Goal: Navigation & Orientation: Find specific page/section

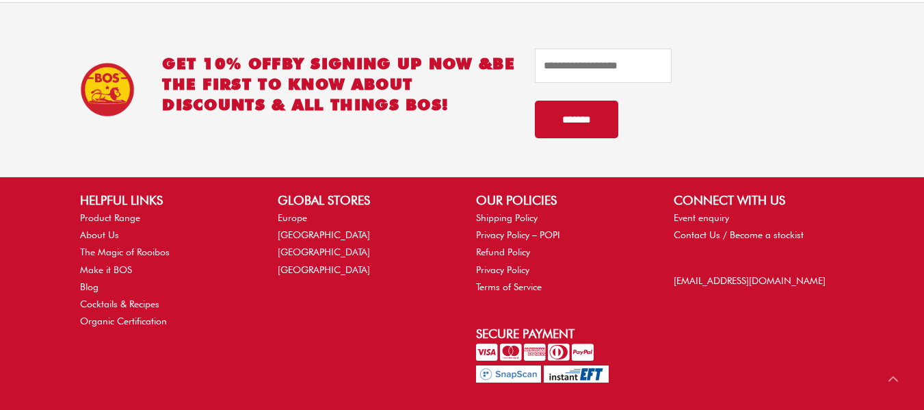
scroll to position [915, 0]
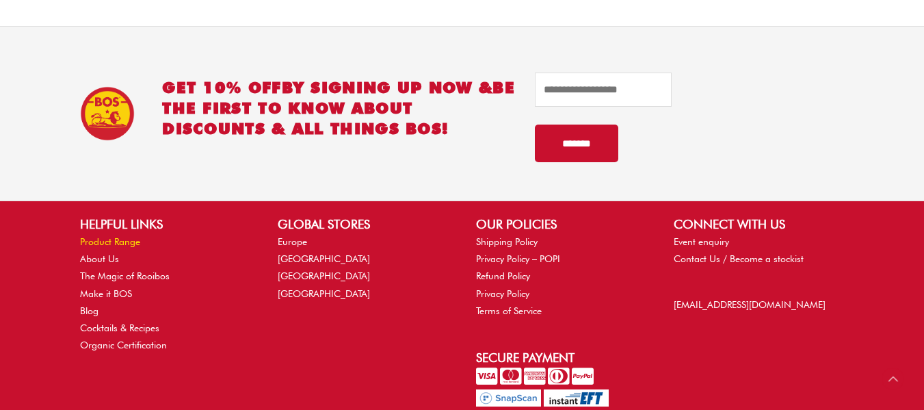
click at [103, 241] on link "Product Range" at bounding box center [110, 241] width 60 height 11
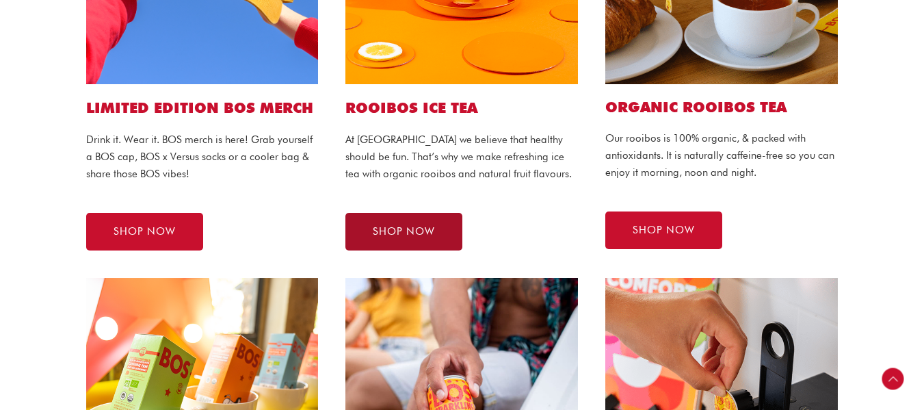
scroll to position [479, 0]
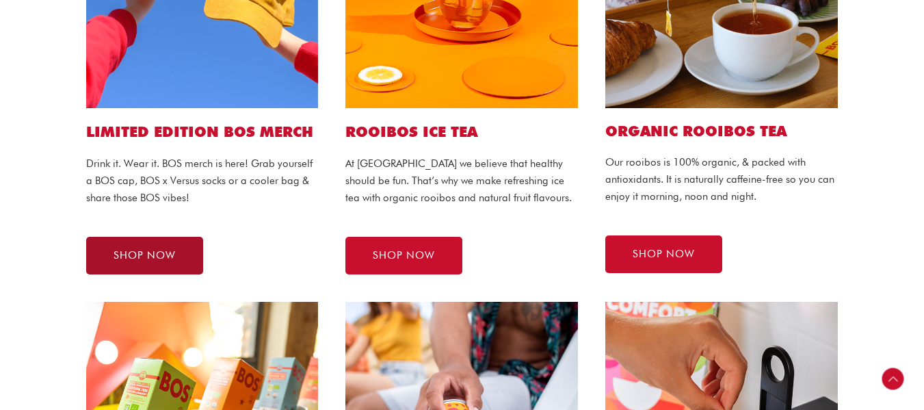
click at [146, 250] on span "SHOP NOW" at bounding box center [144, 255] width 62 height 10
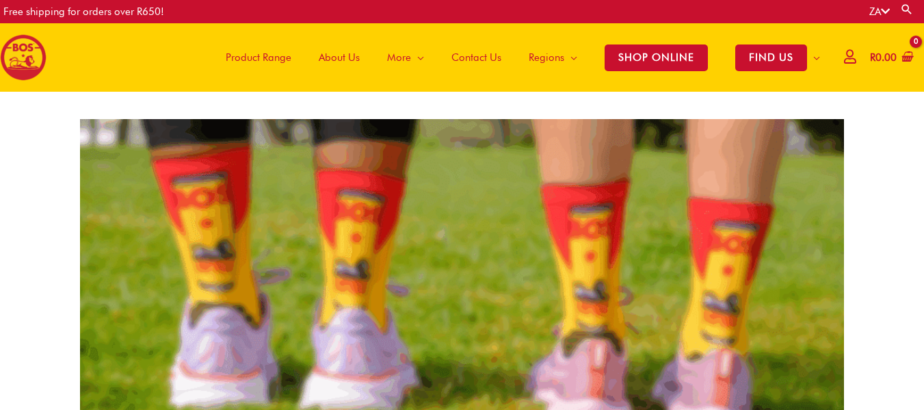
click at [332, 59] on span "About Us" at bounding box center [339, 57] width 41 height 41
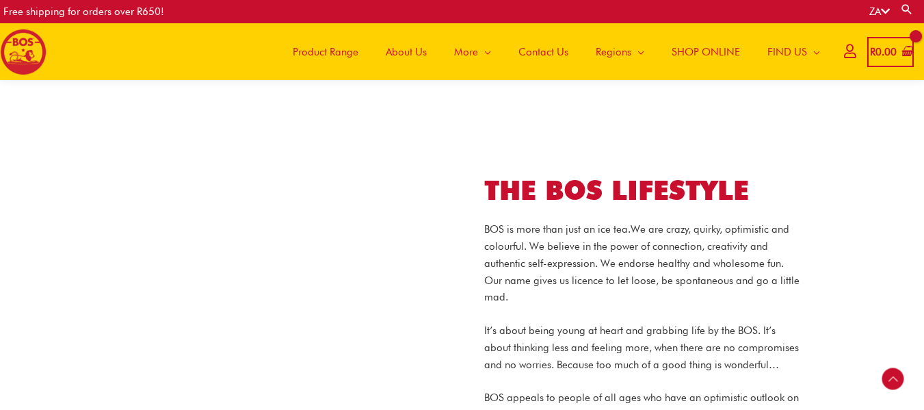
scroll to position [952, 0]
